Goal: Task Accomplishment & Management: Manage account settings

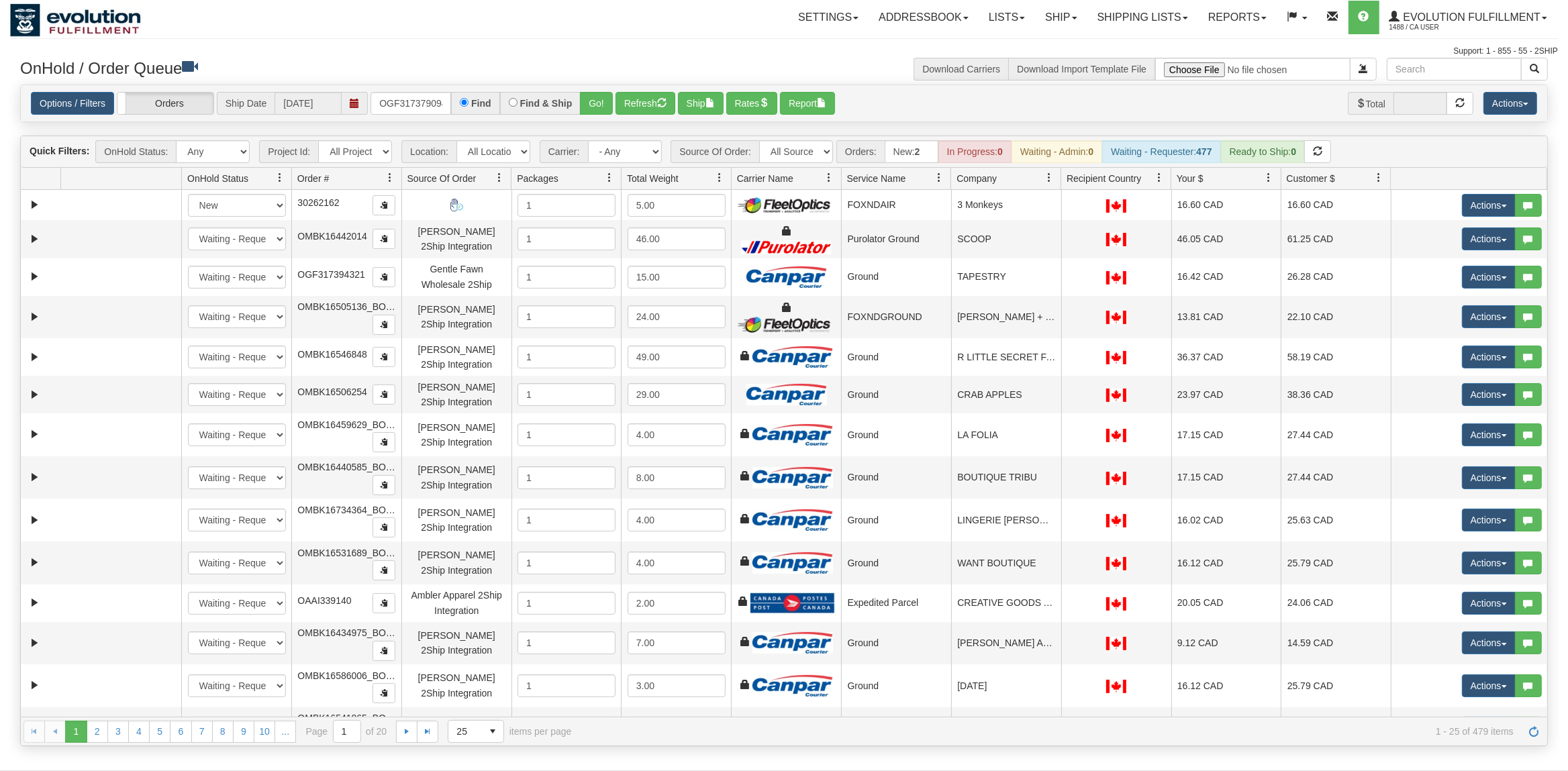
scroll to position [0, 4]
click at [602, 107] on button "Go!" at bounding box center [596, 103] width 33 height 23
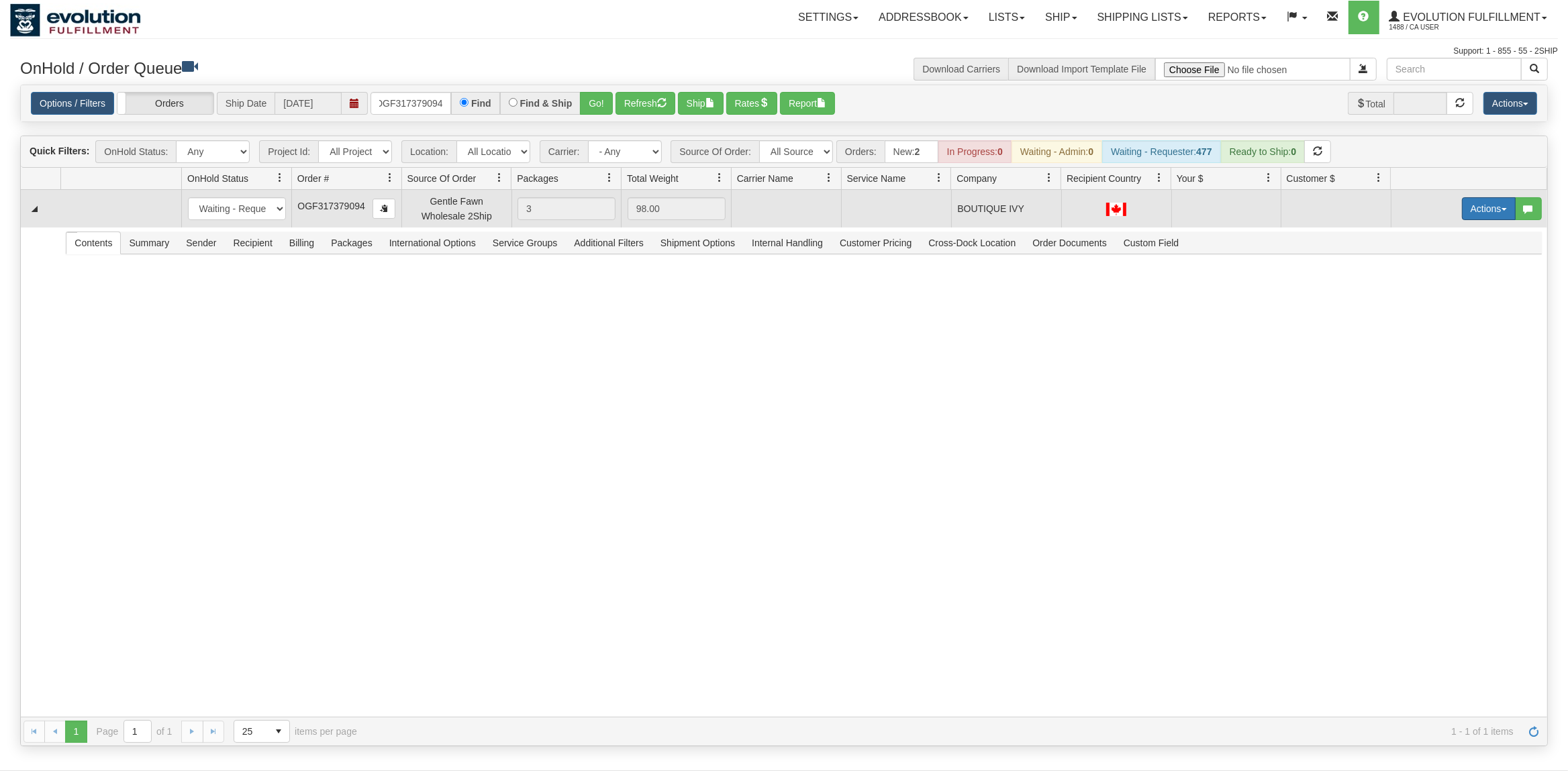
click at [1478, 213] on button "Actions" at bounding box center [1489, 209] width 53 height 23
click at [1446, 275] on span "Rate All Services" at bounding box center [1461, 269] width 81 height 11
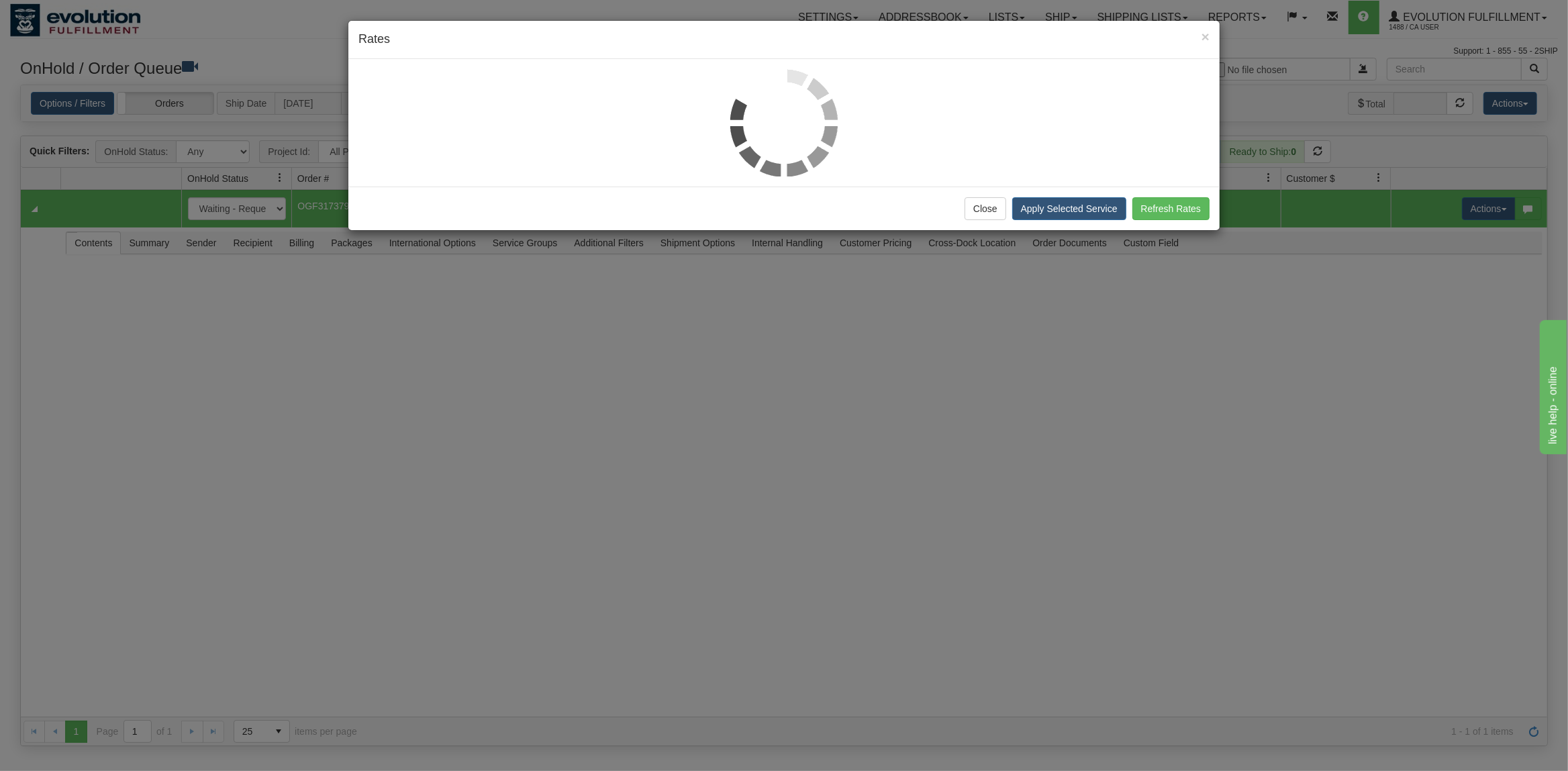
scroll to position [0, 0]
click at [988, 207] on button "Close" at bounding box center [985, 209] width 42 height 23
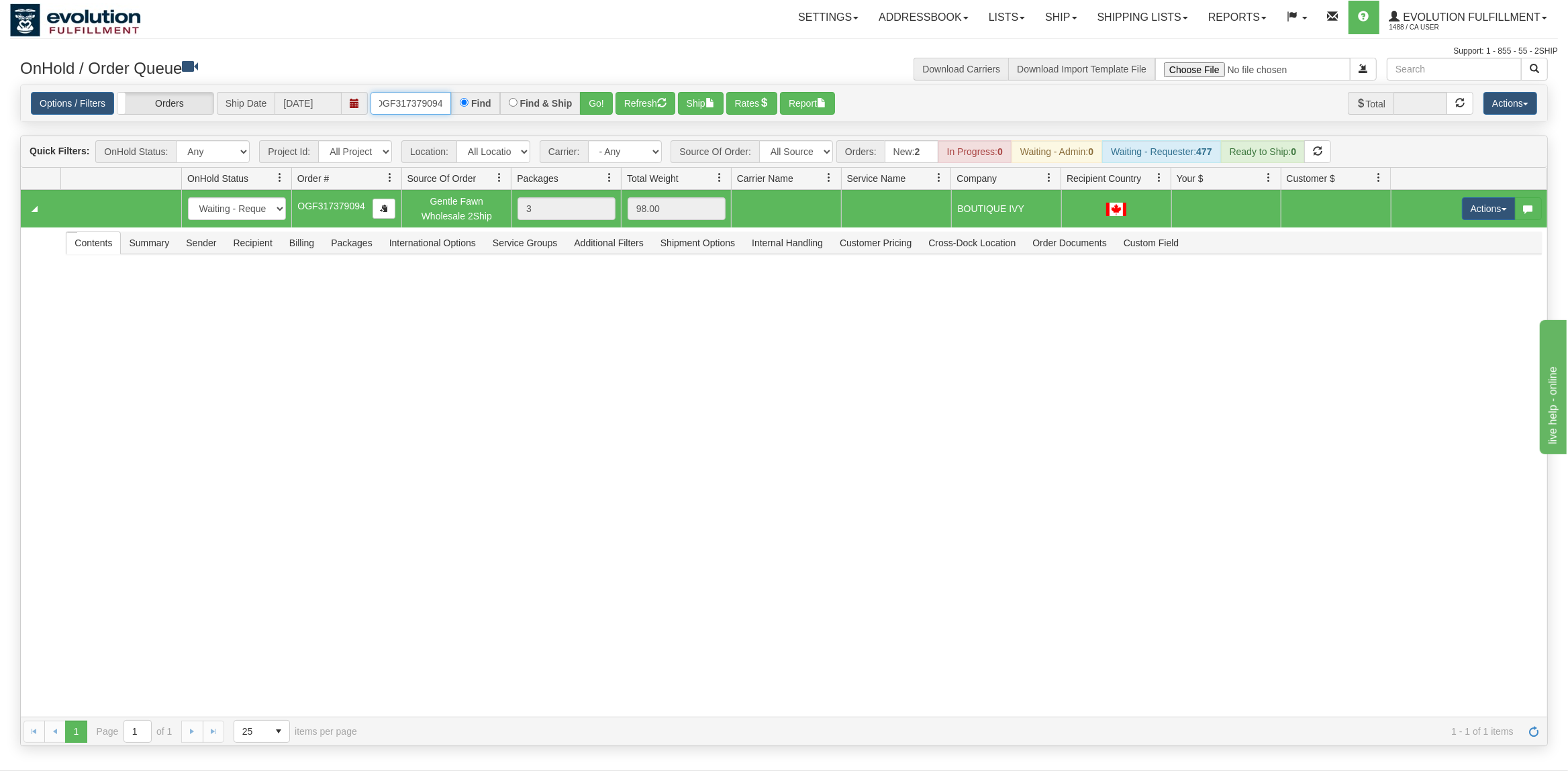
click at [417, 97] on input "OGF317379094" at bounding box center [410, 103] width 81 height 23
click at [416, 97] on input "OGF317379094" at bounding box center [410, 103] width 81 height 23
select select "-1"
click option "- Has NO carrier assigned" at bounding box center [0, 0] width 0 height 0
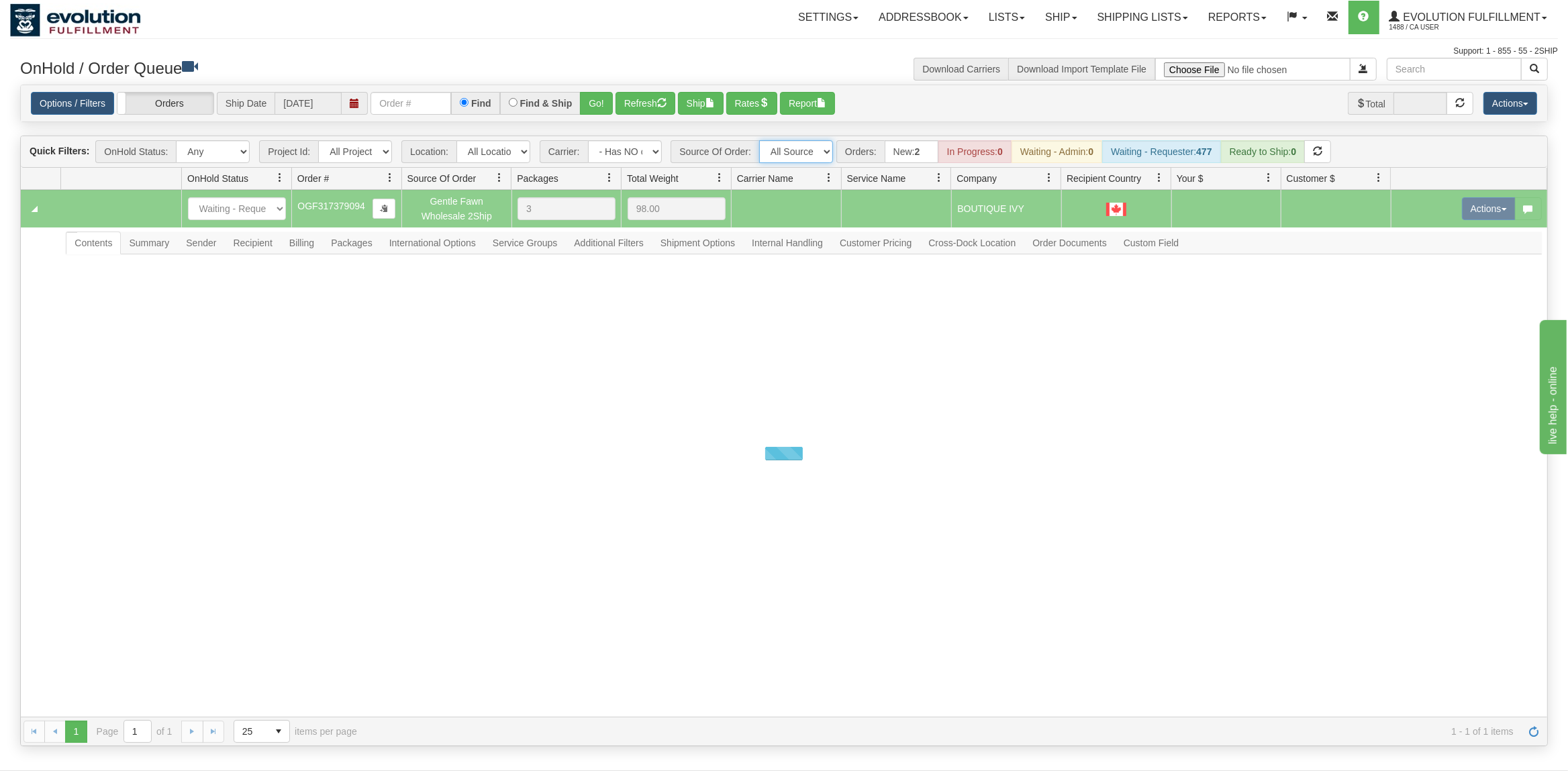
click at [759, 140] on select "All Sources AirBlaster 2Ship Integration Ambler Apparel 2Ship Integration BC [M…" at bounding box center [796, 151] width 74 height 23
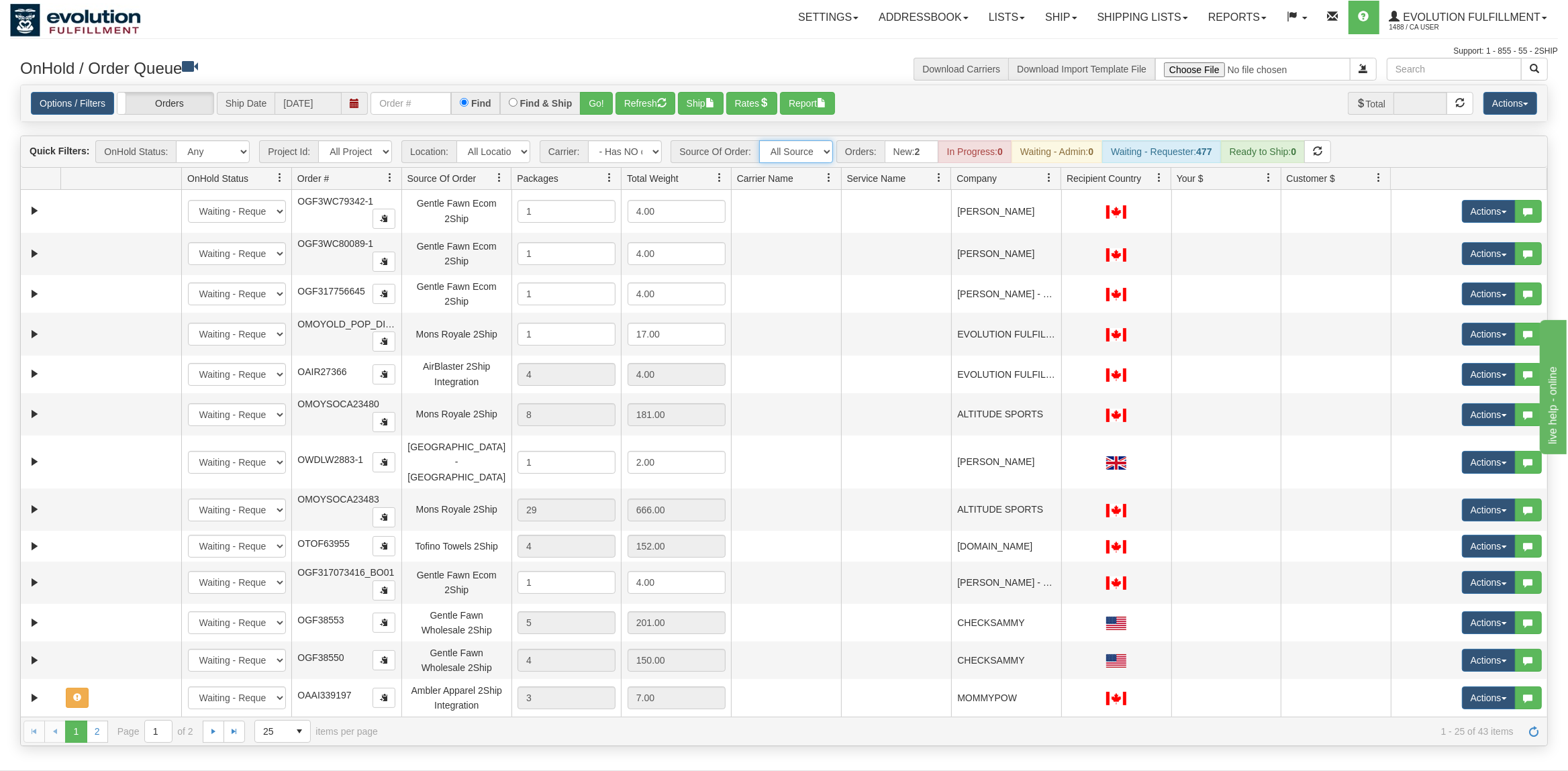
click option "[PERSON_NAME] 2Ship Integration" at bounding box center [0, 0] width 0 height 0
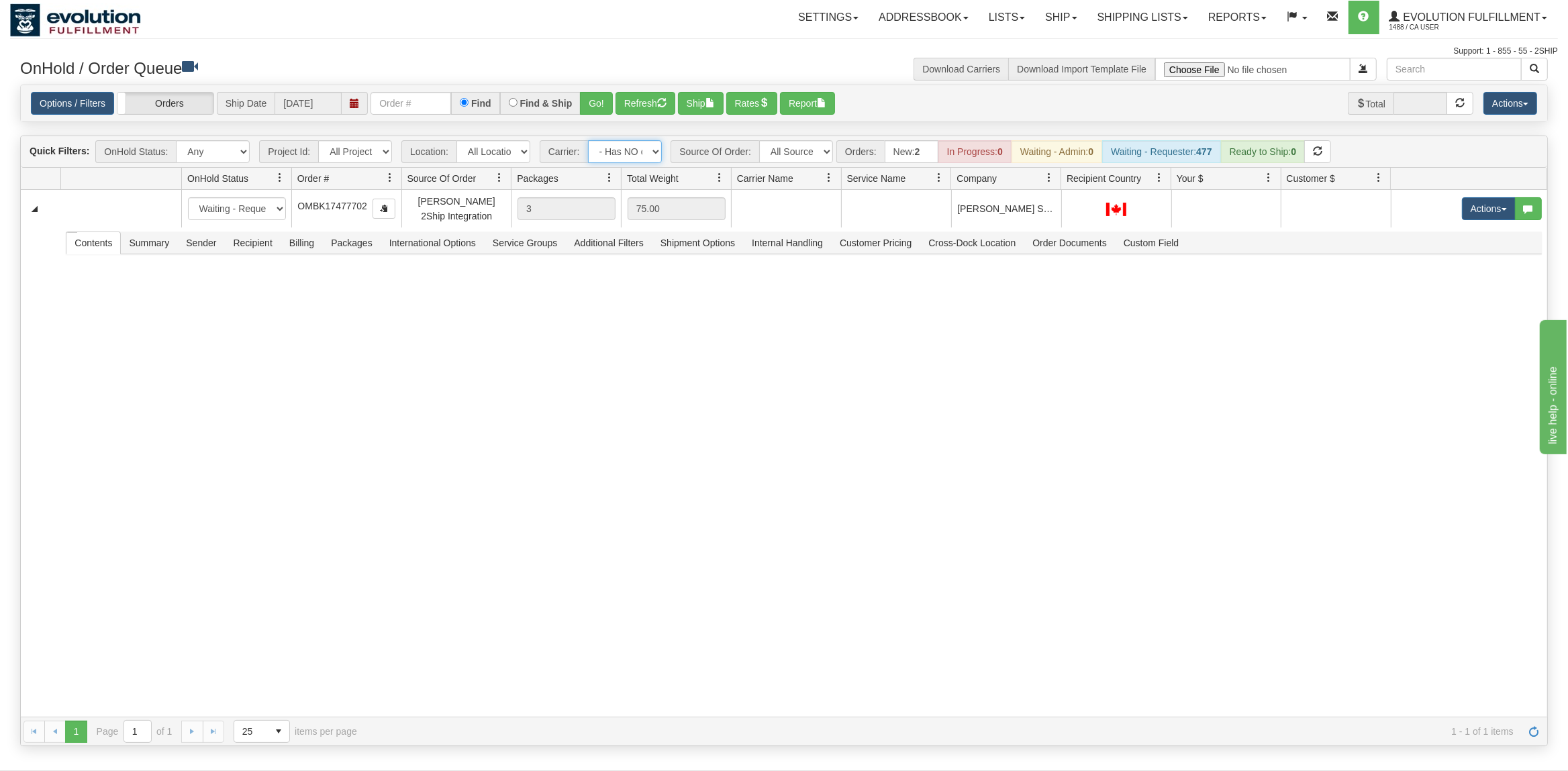
click at [588, 140] on select "- Any - Has NO carrier assigned - Has a carrier assigned FleetOptics Inc. My Ca…" at bounding box center [625, 151] width 74 height 23
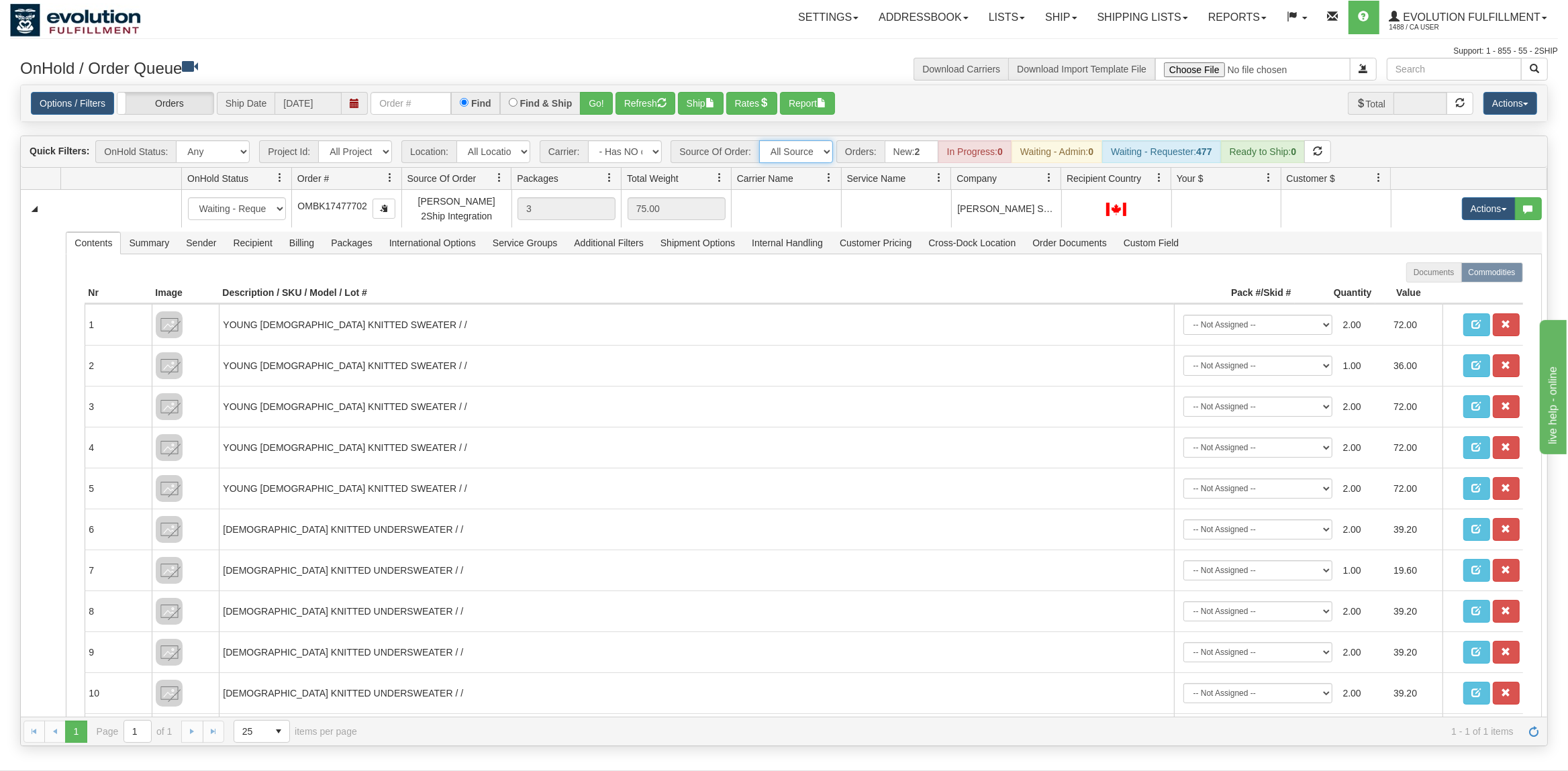
click at [809, 151] on select "All Sources AirBlaster 2Ship Integration Ambler Apparel 2Ship Integration BC [M…" at bounding box center [796, 151] width 74 height 23
click at [759, 140] on select "All Sources AirBlaster 2Ship Integration Ambler Apparel 2Ship Integration BC [M…" at bounding box center [796, 151] width 74 height 23
select select "Tofino Towels 2Ship"
click option "Tofino Towels 2Ship" at bounding box center [0, 0] width 0 height 0
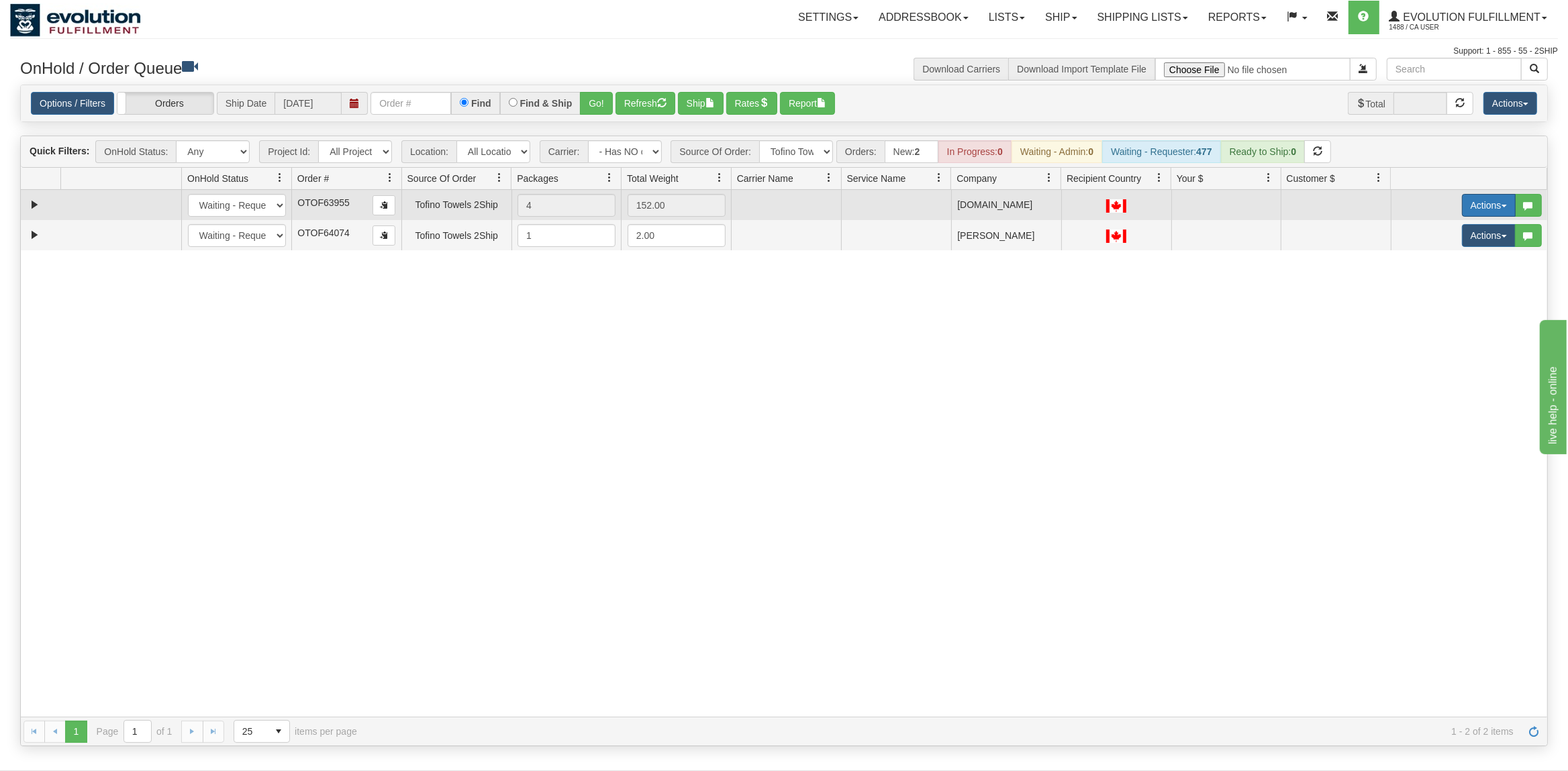
click at [1486, 204] on button "Actions" at bounding box center [1489, 205] width 53 height 23
click at [1422, 308] on link "Delete" at bounding box center [1461, 300] width 107 height 17
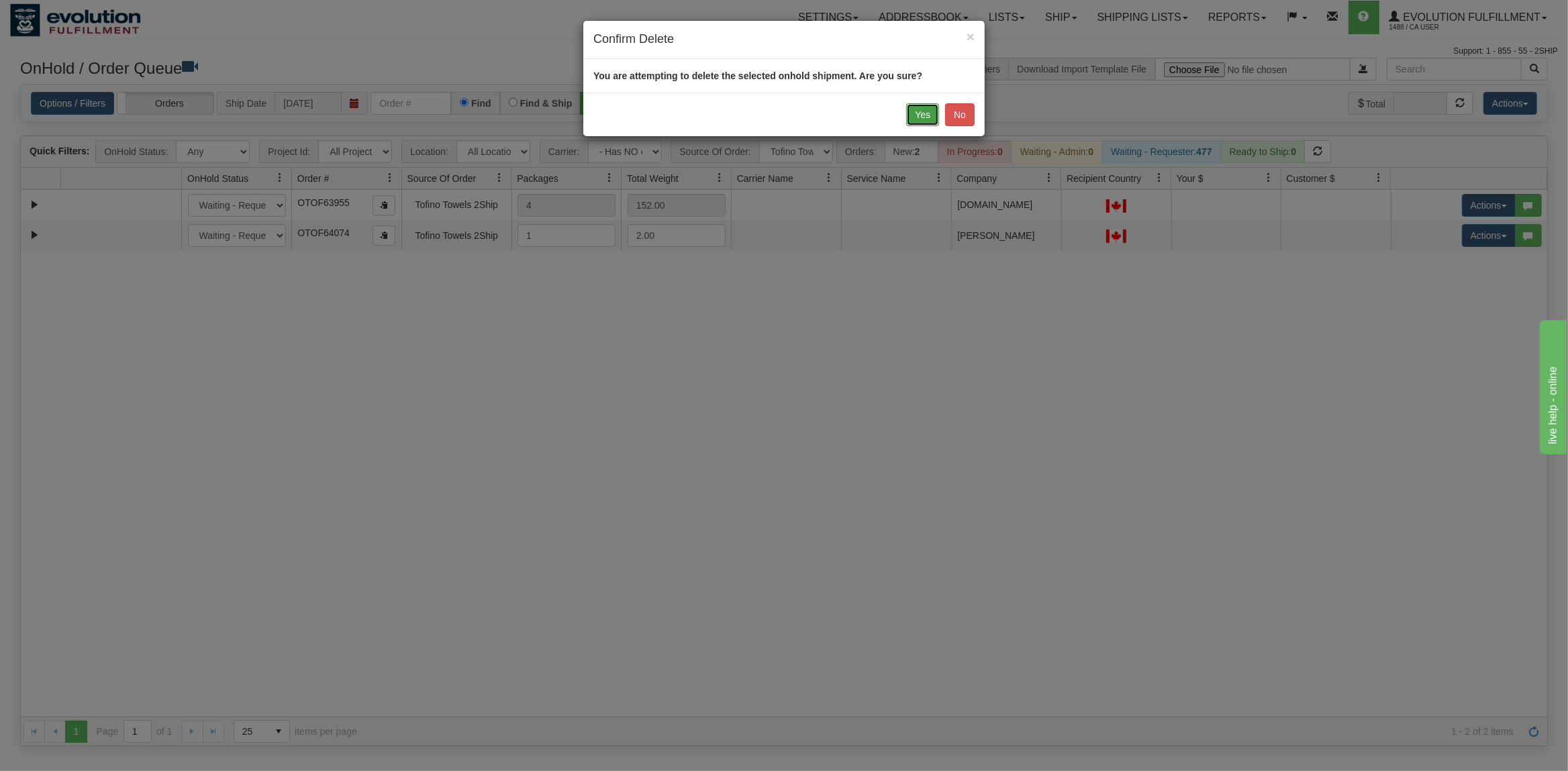
click at [919, 113] on button "Yes" at bounding box center [922, 115] width 33 height 23
